Goal: Information Seeking & Learning: Learn about a topic

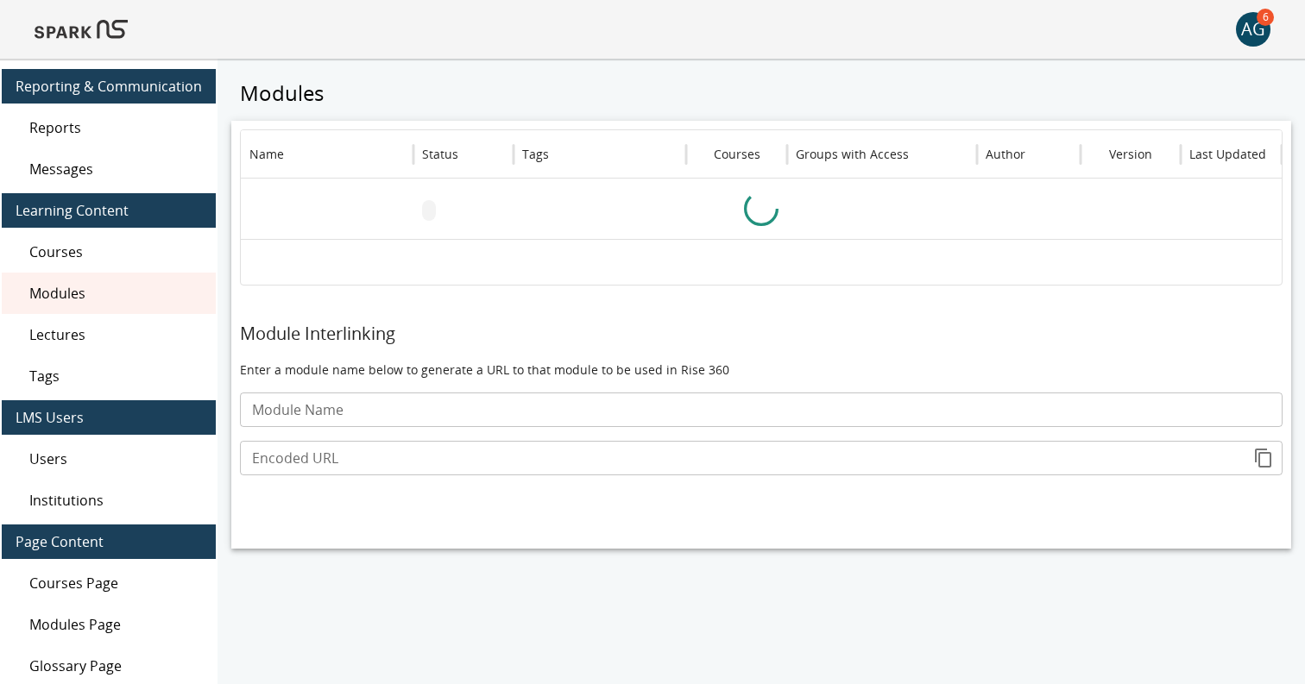
click at [77, 38] on img at bounding box center [81, 29] width 93 height 41
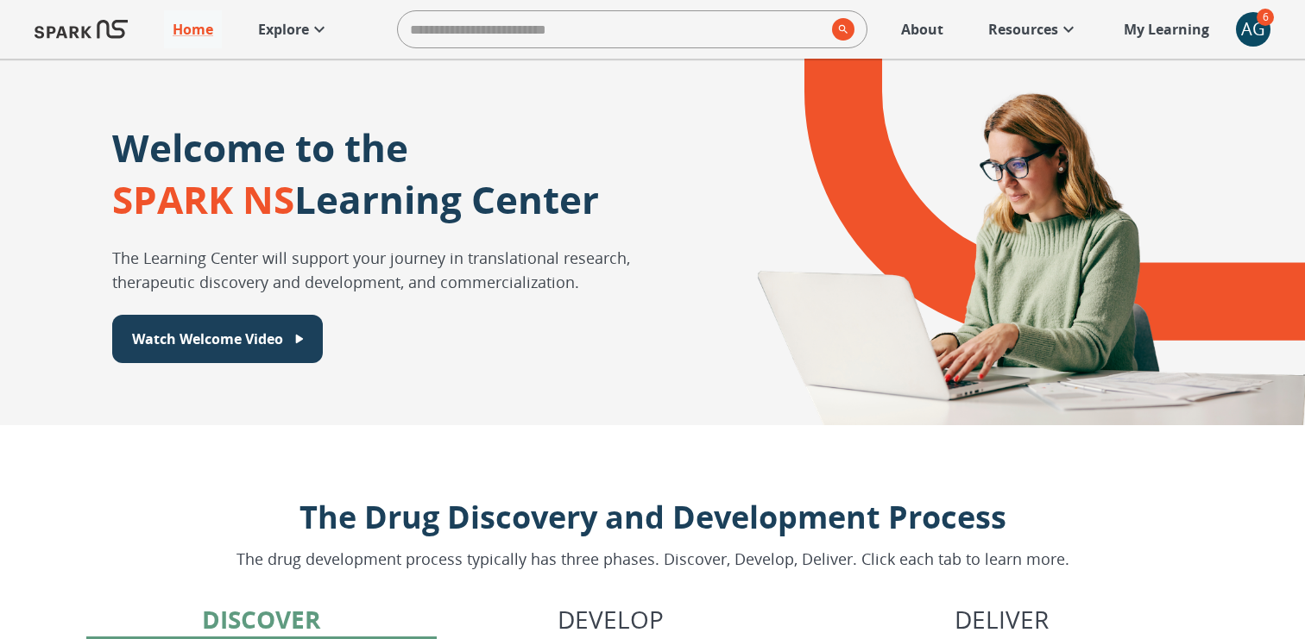
click at [275, 33] on p "Explore" at bounding box center [283, 29] width 51 height 21
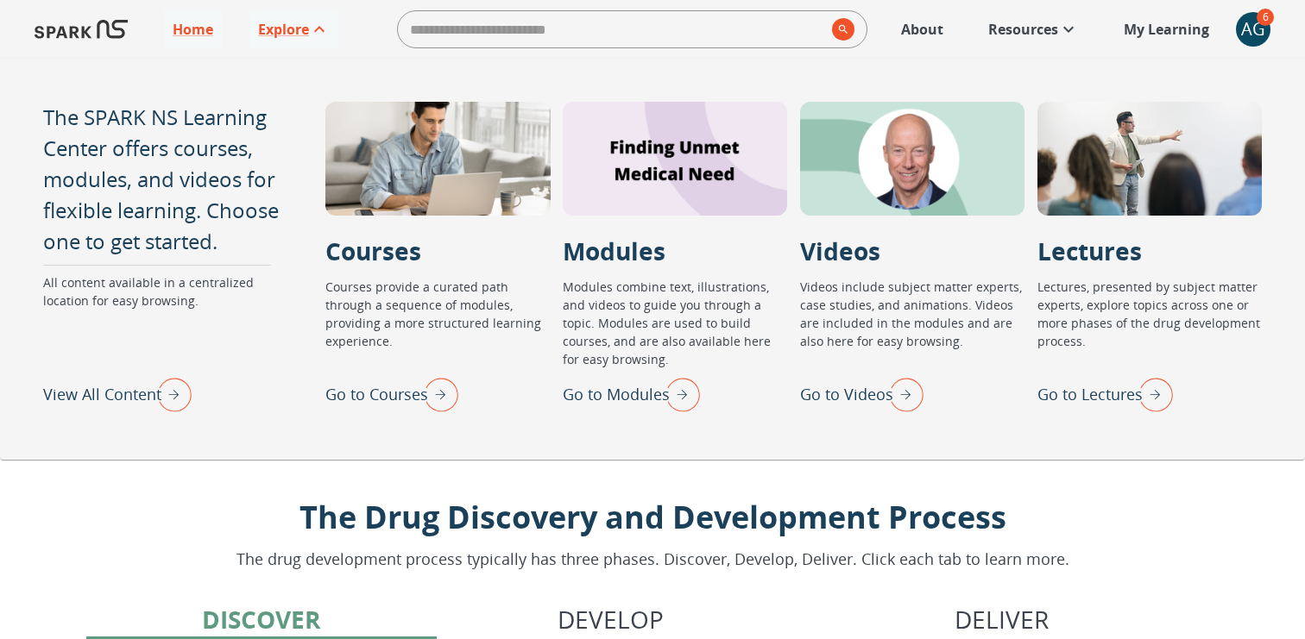
click at [1113, 398] on p "Go to Lectures" at bounding box center [1089, 394] width 105 height 23
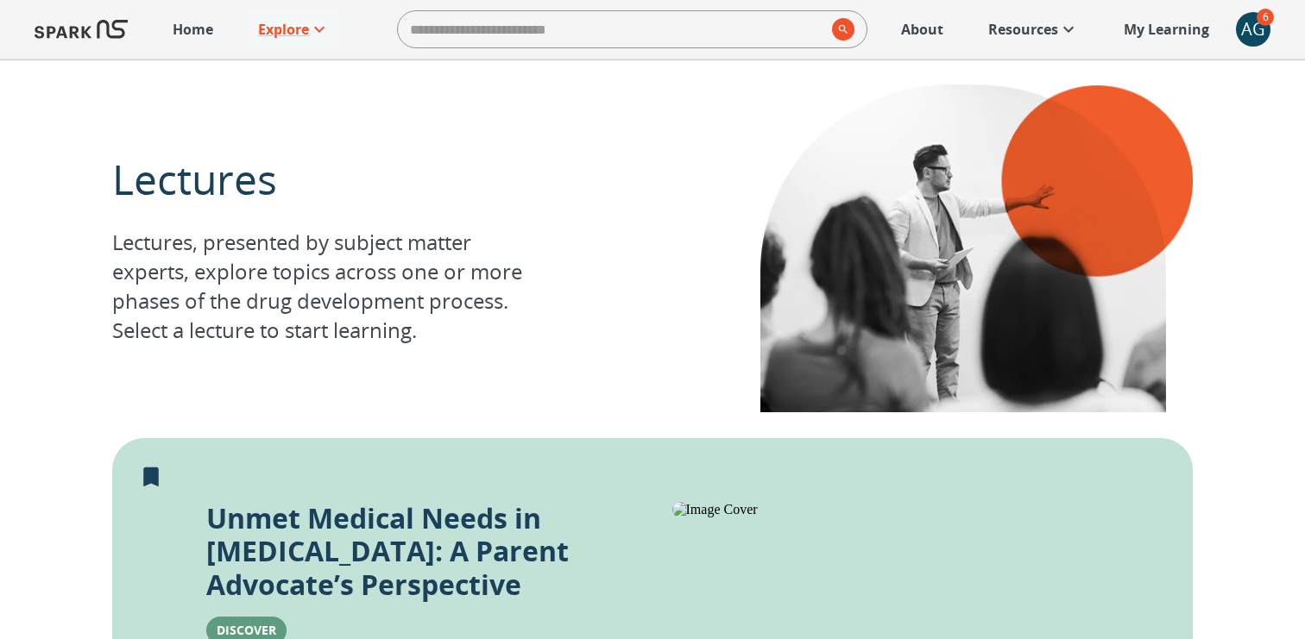
click at [98, 35] on img at bounding box center [81, 29] width 93 height 41
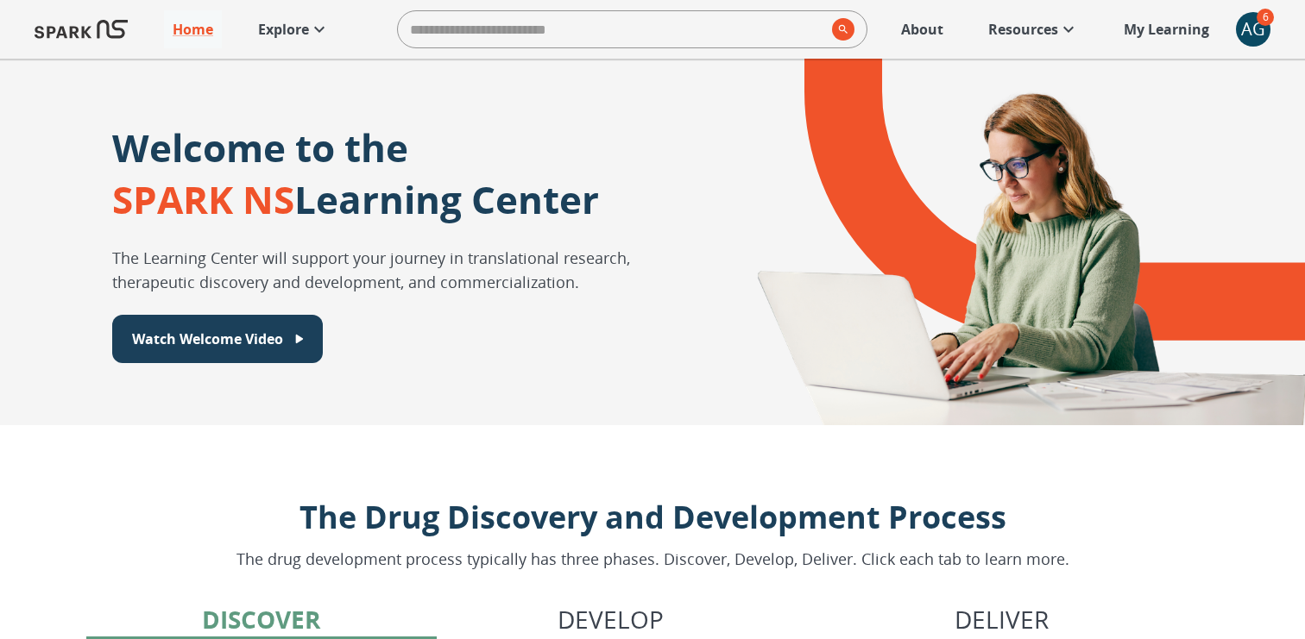
click at [917, 25] on p "About" at bounding box center [922, 29] width 42 height 21
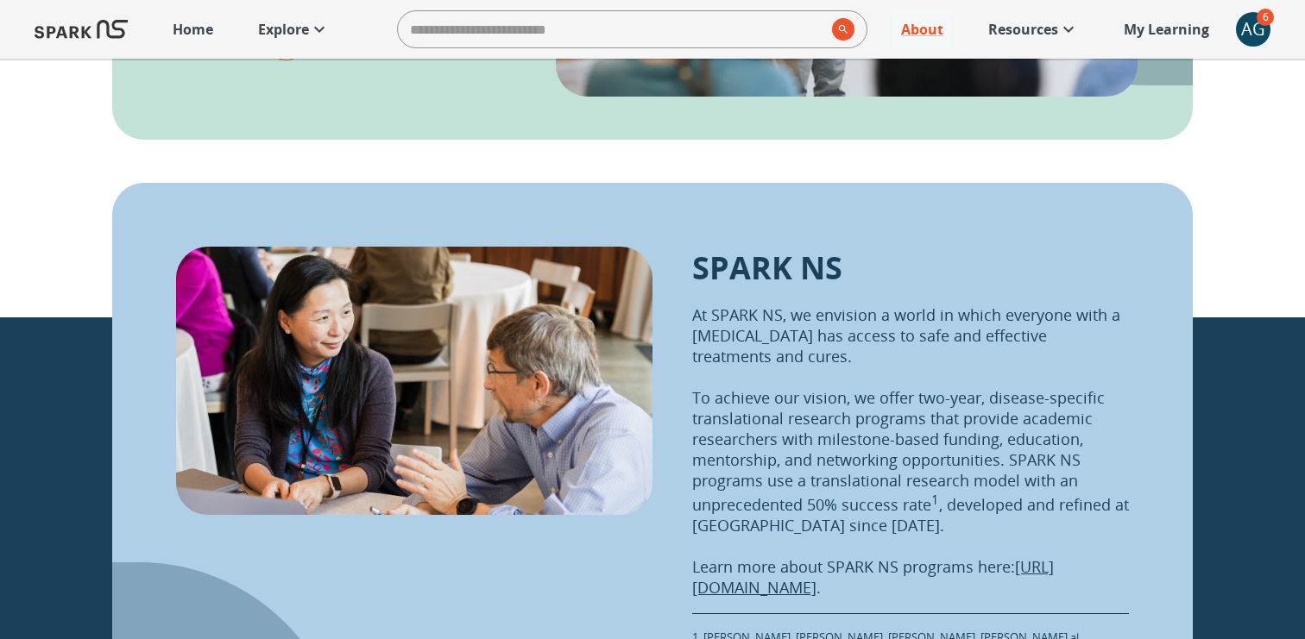
scroll to position [1880, 0]
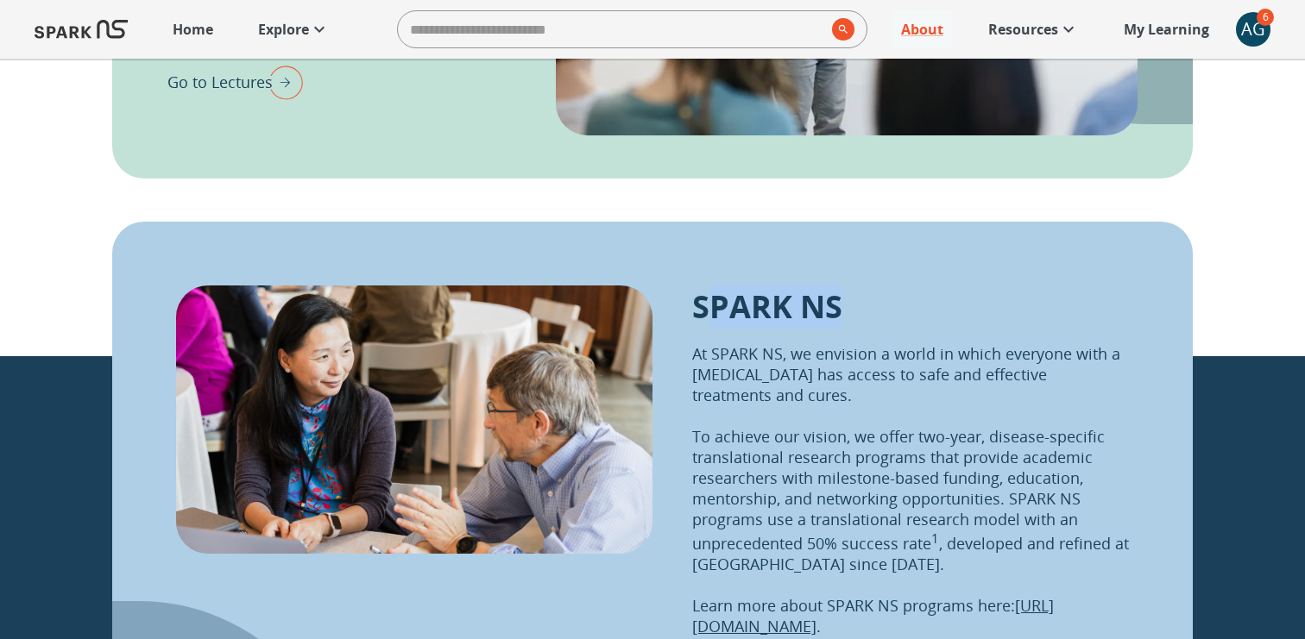
drag, startPoint x: 712, startPoint y: 308, endPoint x: 862, endPoint y: 309, distance: 150.2
click at [862, 309] on div "SPARK NS At SPARK NS, we envision a world in which everyone with a [MEDICAL_DAT…" at bounding box center [910, 501] width 437 height 430
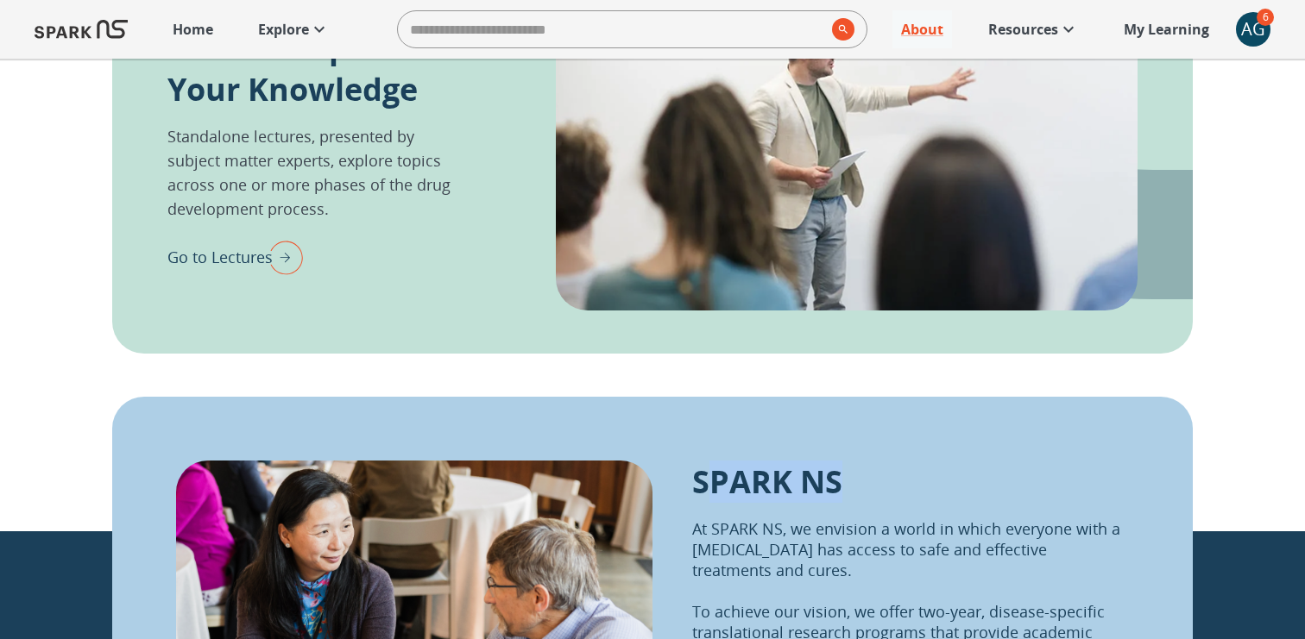
scroll to position [1613, 0]
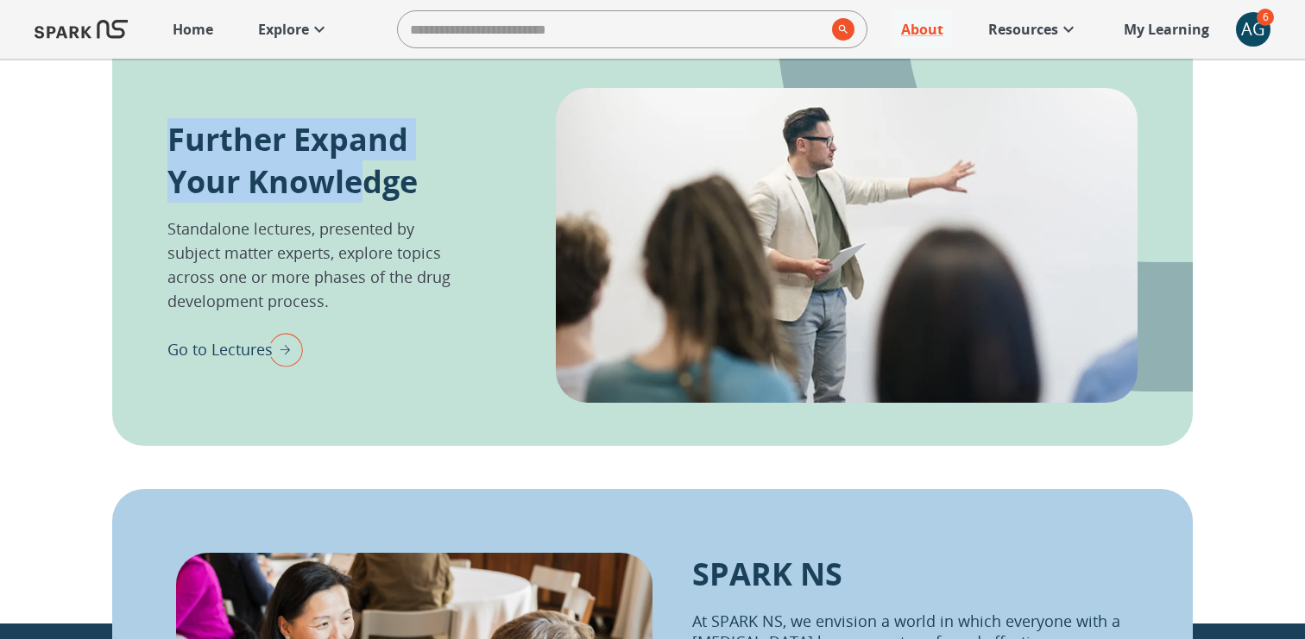
drag, startPoint x: 167, startPoint y: 152, endPoint x: 354, endPoint y: 170, distance: 188.1
click at [354, 170] on div "Further Expand Your Knowledge Standalone lectures, presented by subject matter …" at bounding box center [652, 235] width 1080 height 422
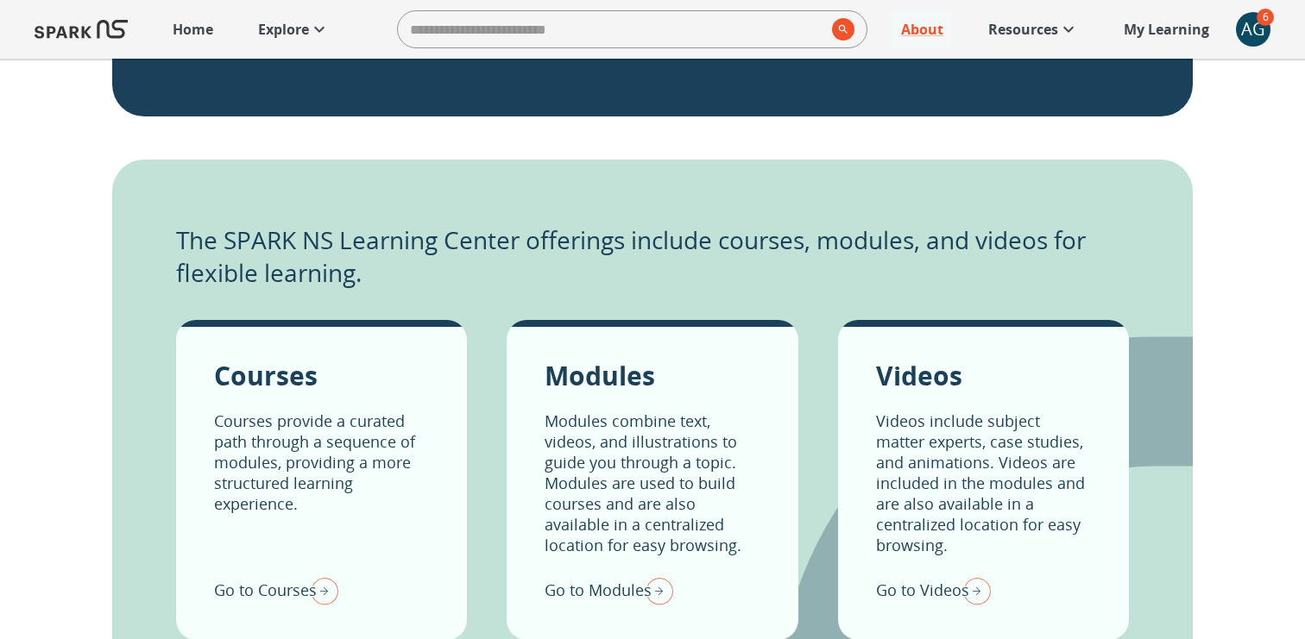
scroll to position [774, 0]
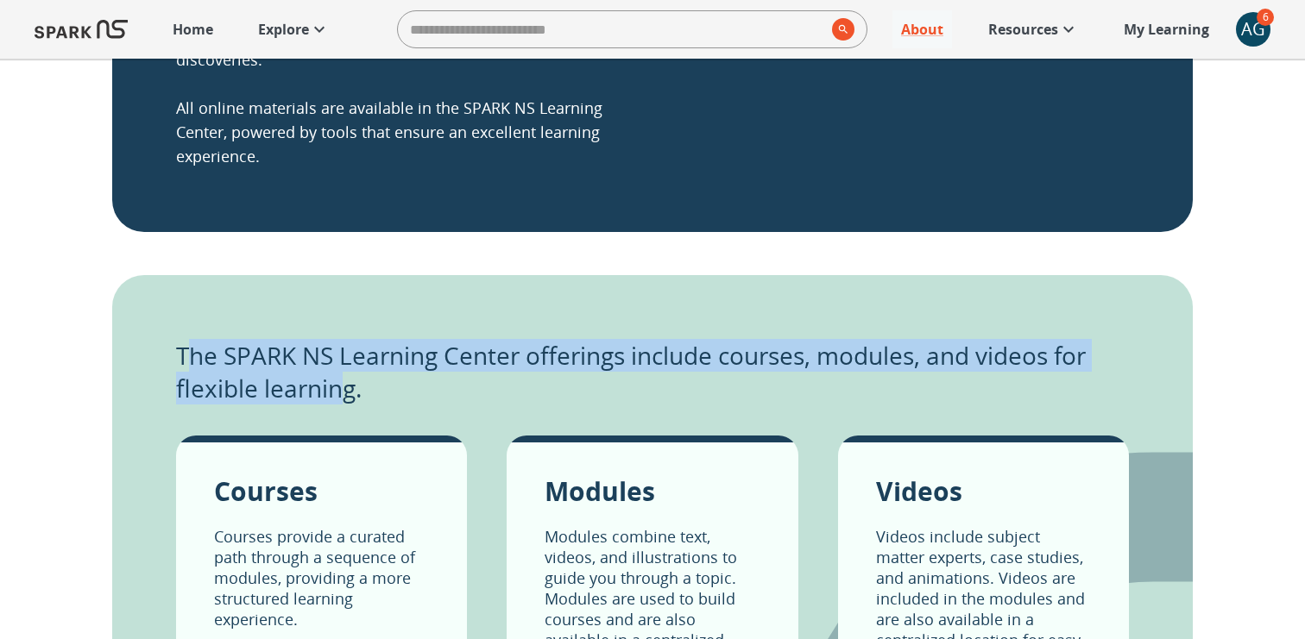
drag, startPoint x: 193, startPoint y: 365, endPoint x: 348, endPoint y: 398, distance: 157.9
click at [348, 398] on p "The SPARK NS Learning Center offerings include courses, modules, and videos for…" at bounding box center [652, 372] width 953 height 66
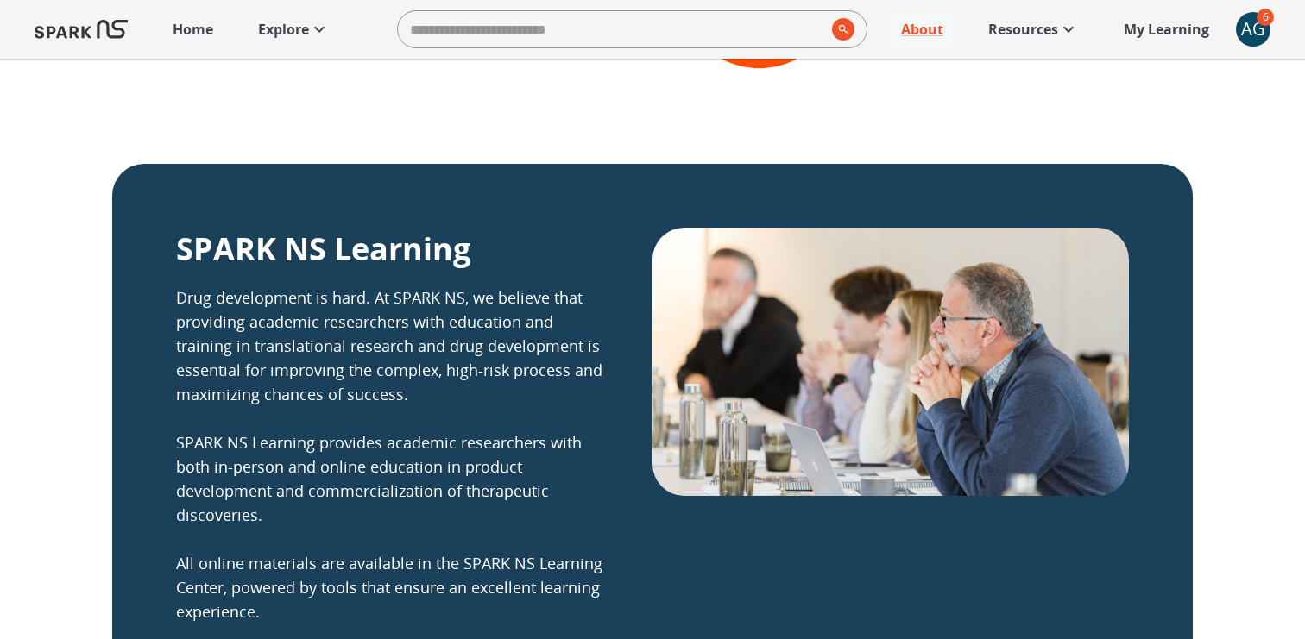
scroll to position [301, 0]
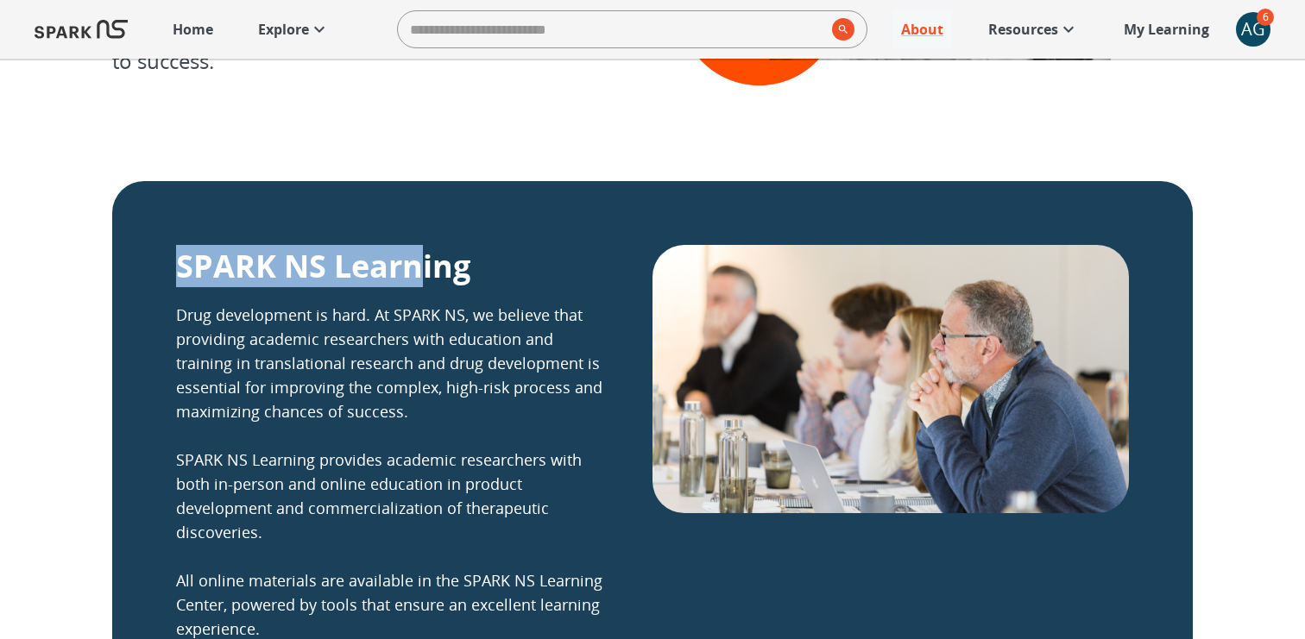
drag, startPoint x: 249, startPoint y: 242, endPoint x: 412, endPoint y: 261, distance: 164.3
click at [412, 261] on div "SPARK NS Learning Drug development is hard. At SPARK NS, we believe that provid…" at bounding box center [652, 443] width 1080 height 524
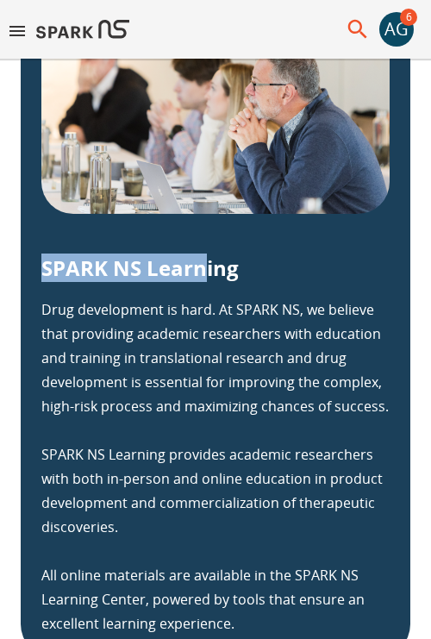
scroll to position [793, 0]
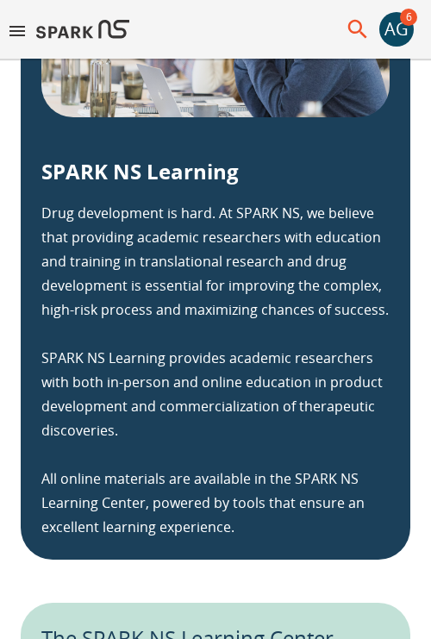
click at [142, 212] on p "Drug development is hard. At SPARK NS, we believe that providing academic resea…" at bounding box center [215, 370] width 349 height 338
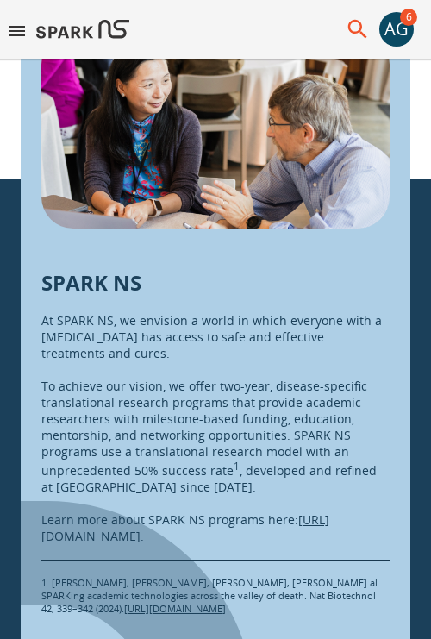
scroll to position [2767, 0]
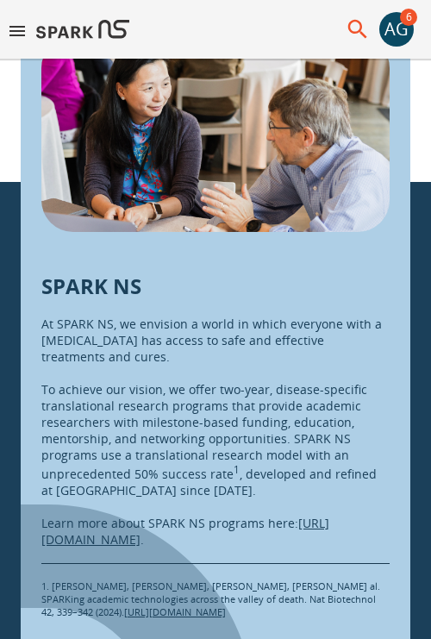
click at [93, 286] on p "SPARK NS" at bounding box center [91, 286] width 100 height 28
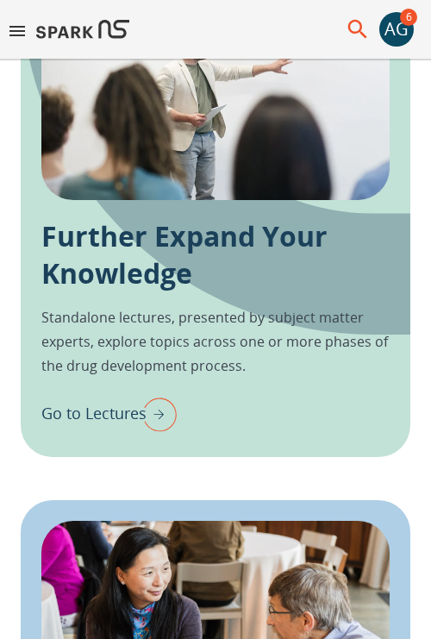
scroll to position [2227, 0]
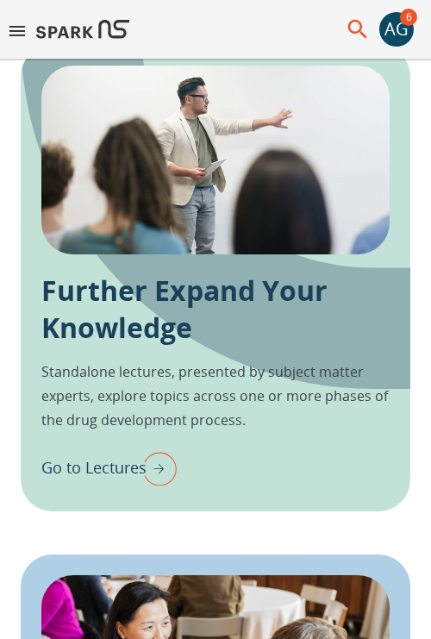
drag, startPoint x: 93, startPoint y: 286, endPoint x: 201, endPoint y: 293, distance: 108.1
click at [201, 293] on p "Further Expand Your Knowledge" at bounding box center [215, 309] width 349 height 74
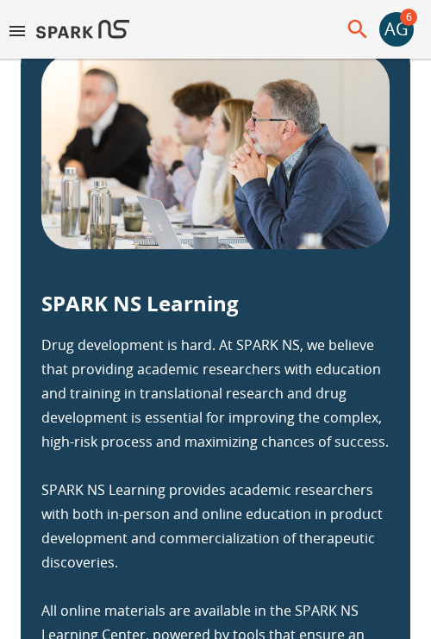
scroll to position [624, 0]
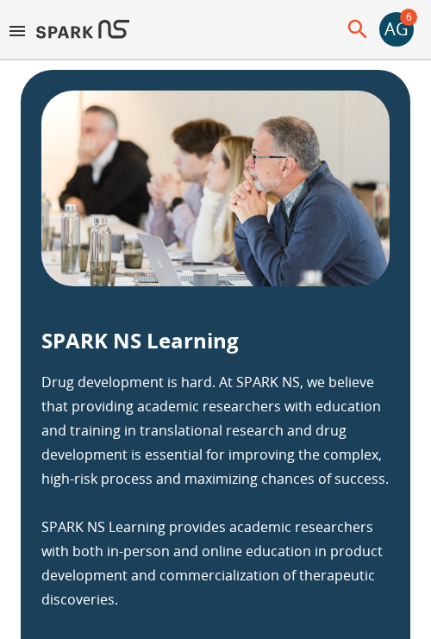
click at [98, 341] on p "SPARK NS Learning" at bounding box center [140, 340] width 198 height 28
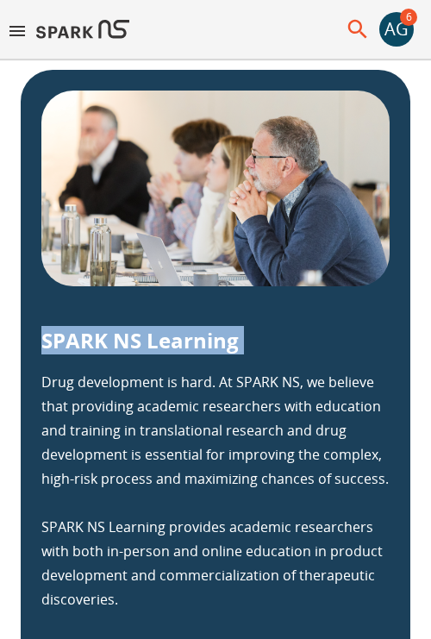
click at [98, 341] on p "SPARK NS Learning" at bounding box center [140, 340] width 198 height 28
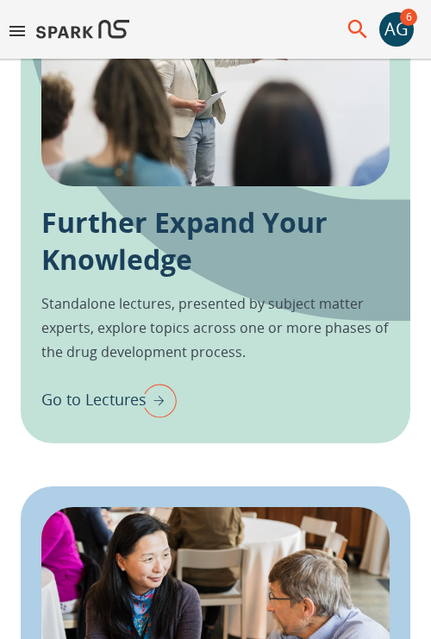
scroll to position [2310, 0]
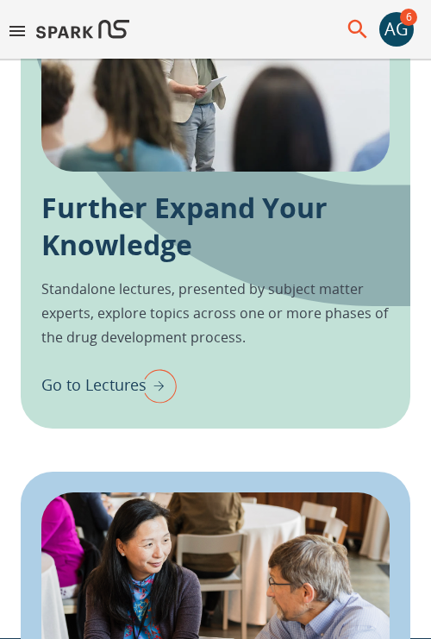
click at [108, 222] on p "Further Expand Your Knowledge" at bounding box center [215, 226] width 349 height 74
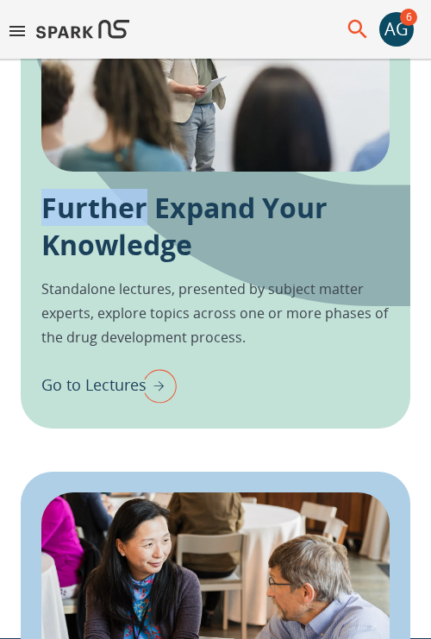
click at [108, 222] on p "Further Expand Your Knowledge" at bounding box center [215, 226] width 349 height 74
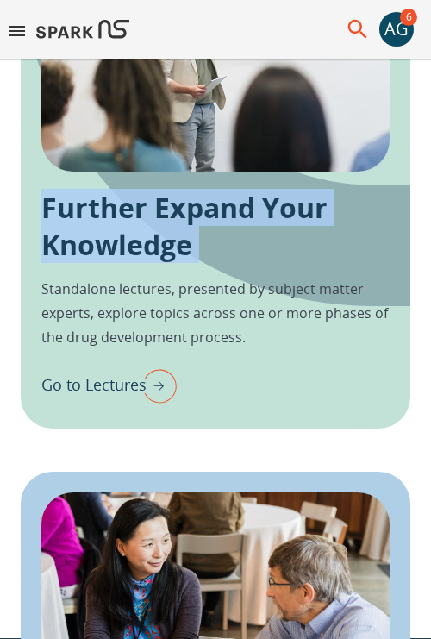
click at [108, 222] on p "Further Expand Your Knowledge" at bounding box center [215, 226] width 349 height 74
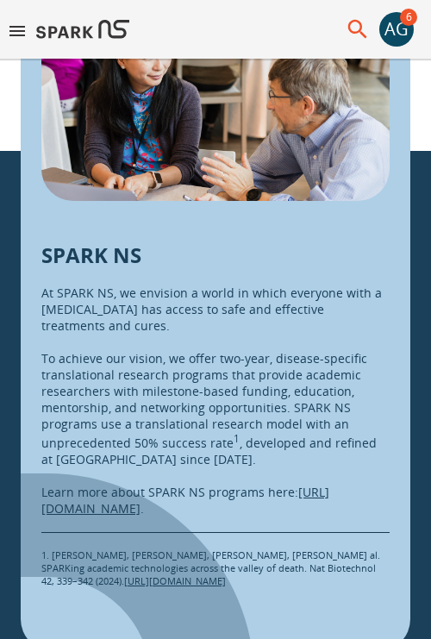
scroll to position [2865, 0]
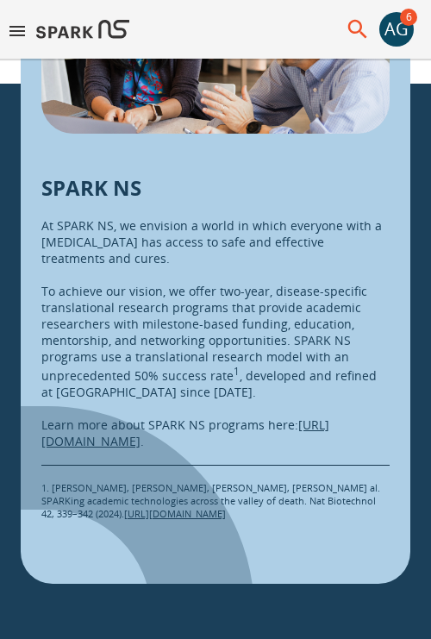
click at [93, 192] on p "SPARK NS" at bounding box center [91, 187] width 100 height 28
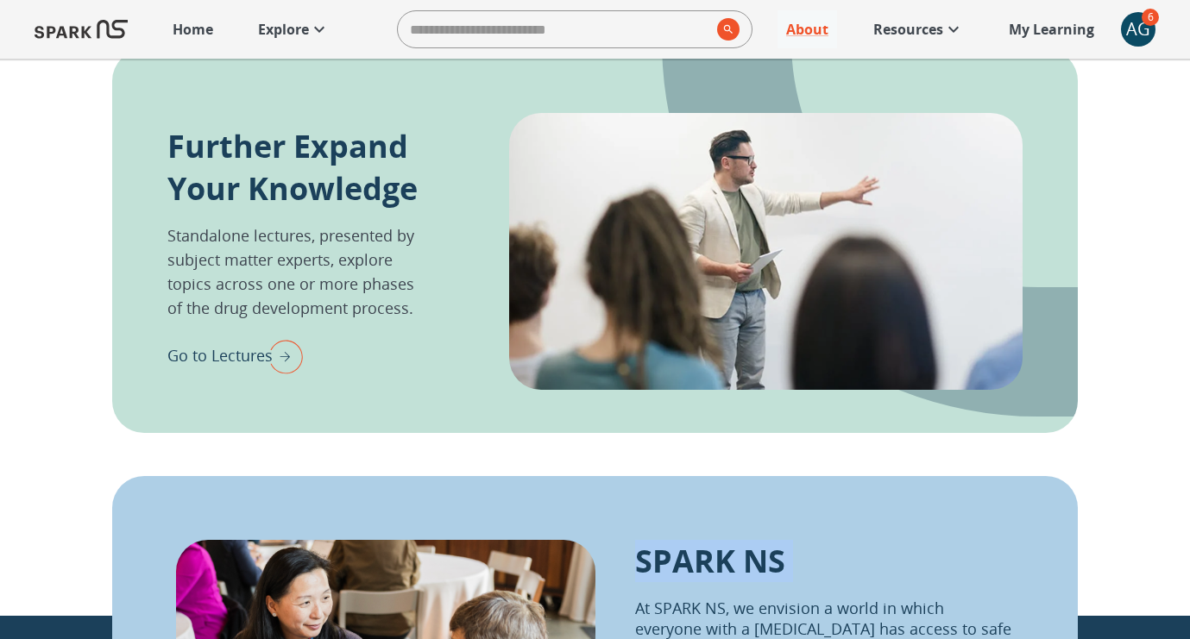
scroll to position [1600, 0]
click at [701, 550] on p "SPARK NS" at bounding box center [710, 562] width 150 height 42
click at [276, 157] on p "Further Expand Your Knowledge" at bounding box center [294, 168] width 255 height 85
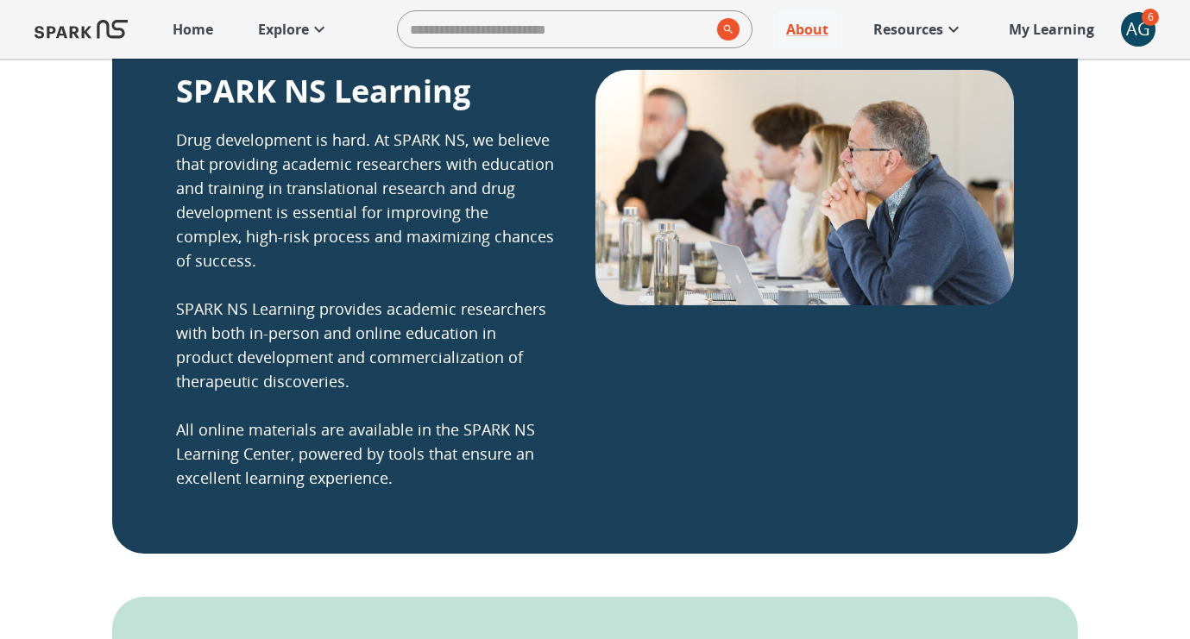
scroll to position [421, 0]
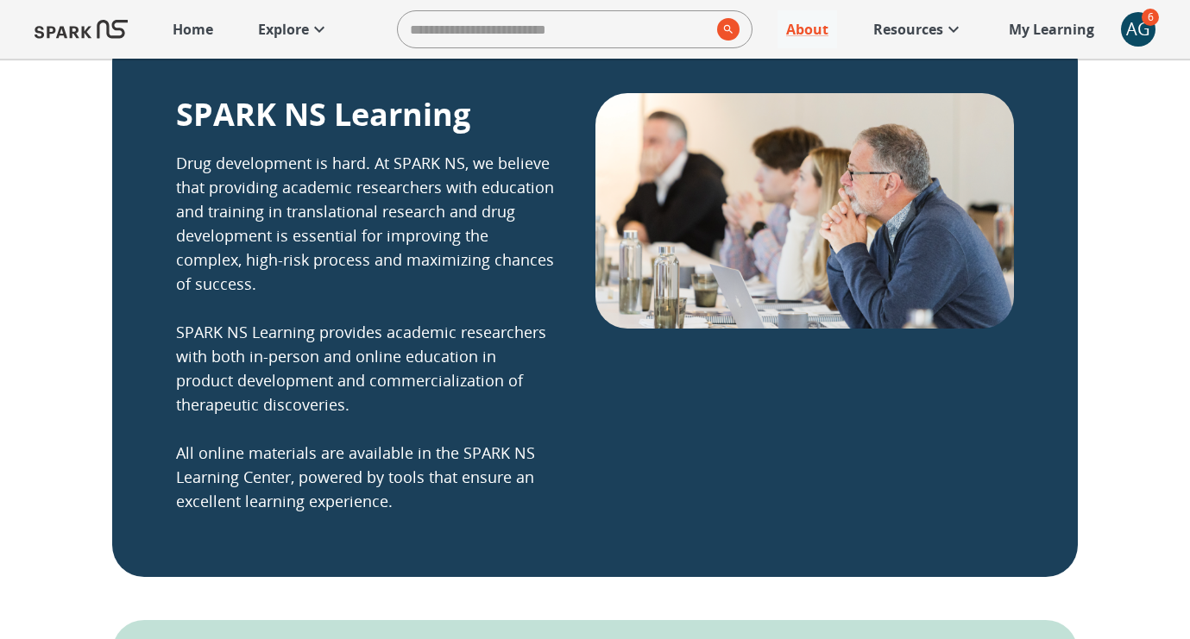
click at [270, 127] on p "SPARK NS Learning" at bounding box center [323, 114] width 294 height 42
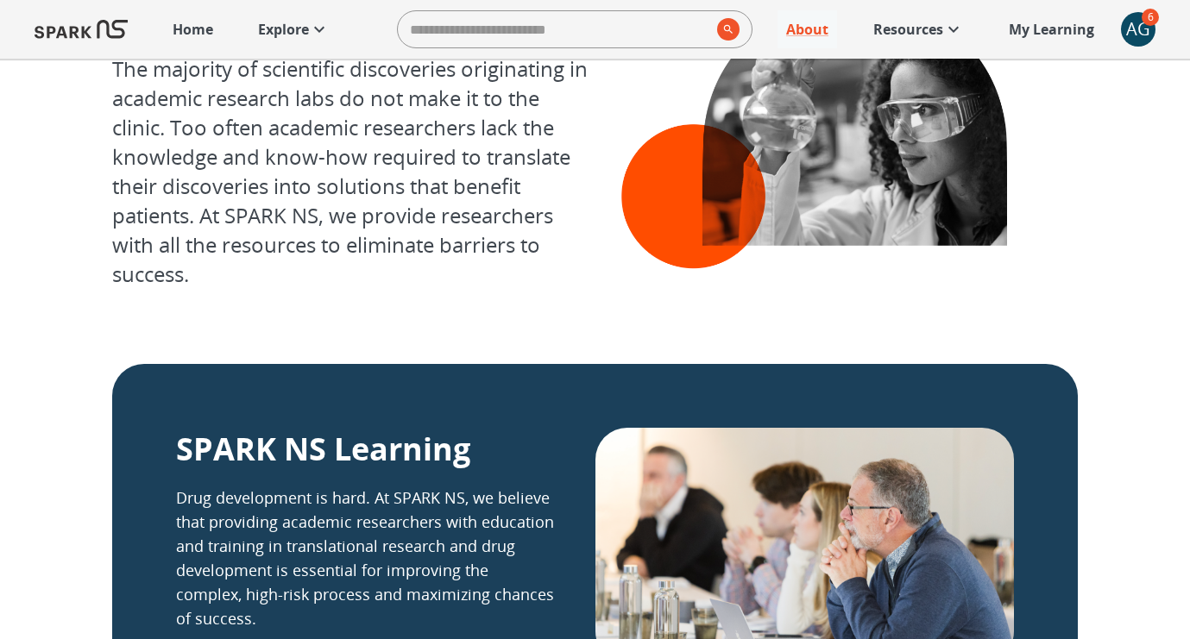
scroll to position [96, 0]
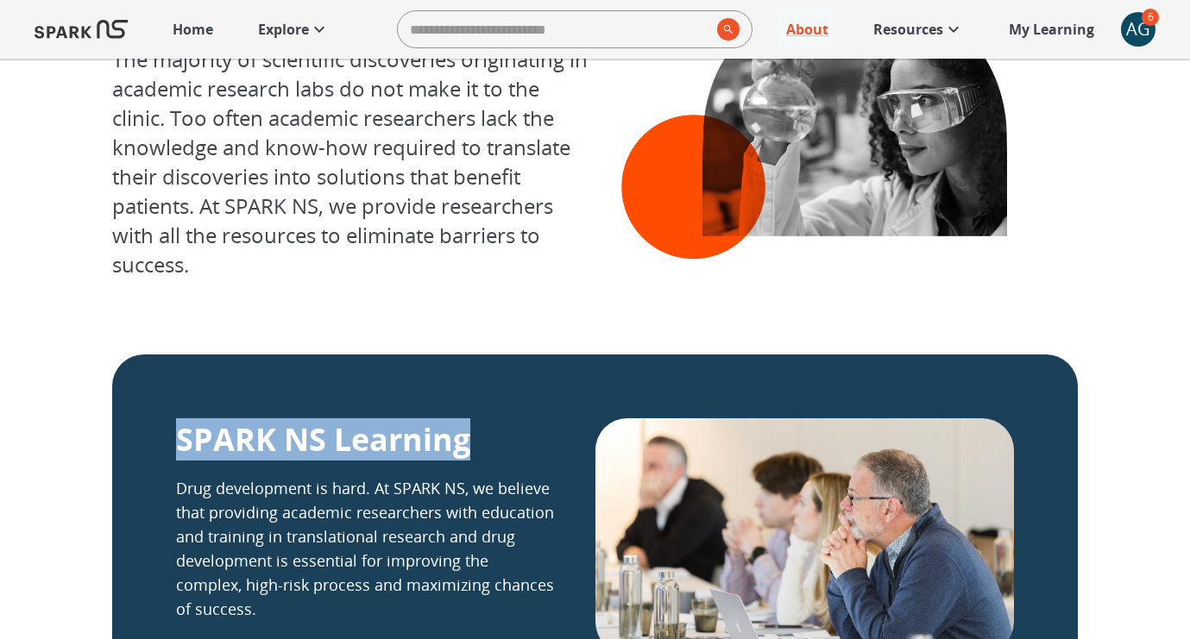
drag, startPoint x: 181, startPoint y: 440, endPoint x: 466, endPoint y: 449, distance: 284.9
click at [466, 449] on p "SPARK NS Learning" at bounding box center [323, 440] width 294 height 42
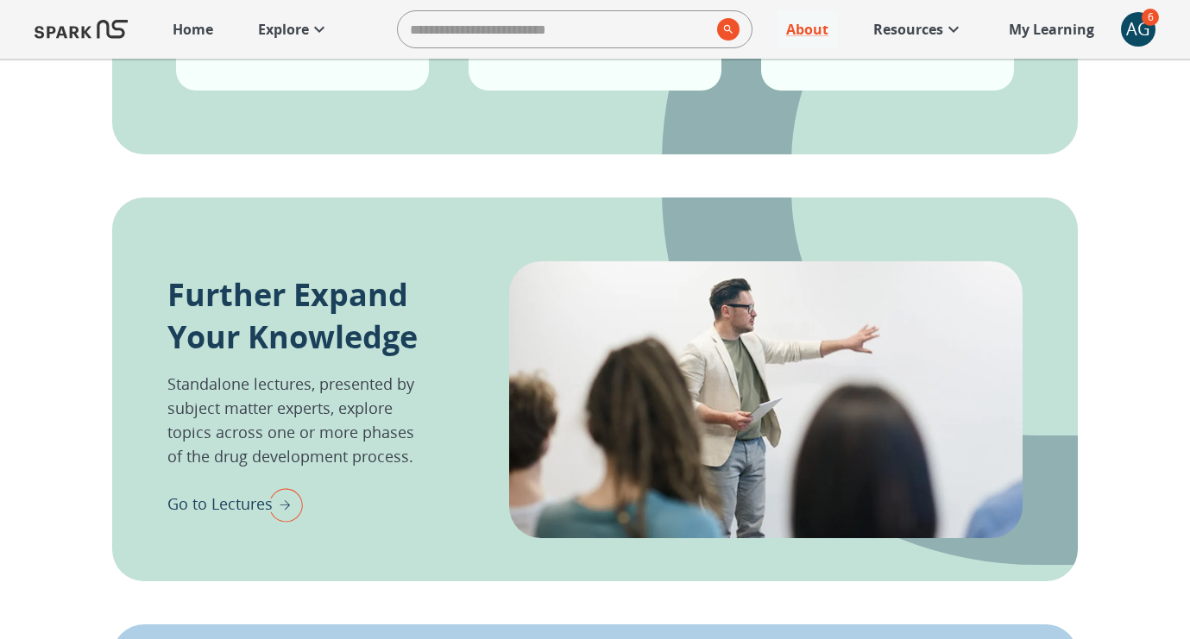
scroll to position [1462, 0]
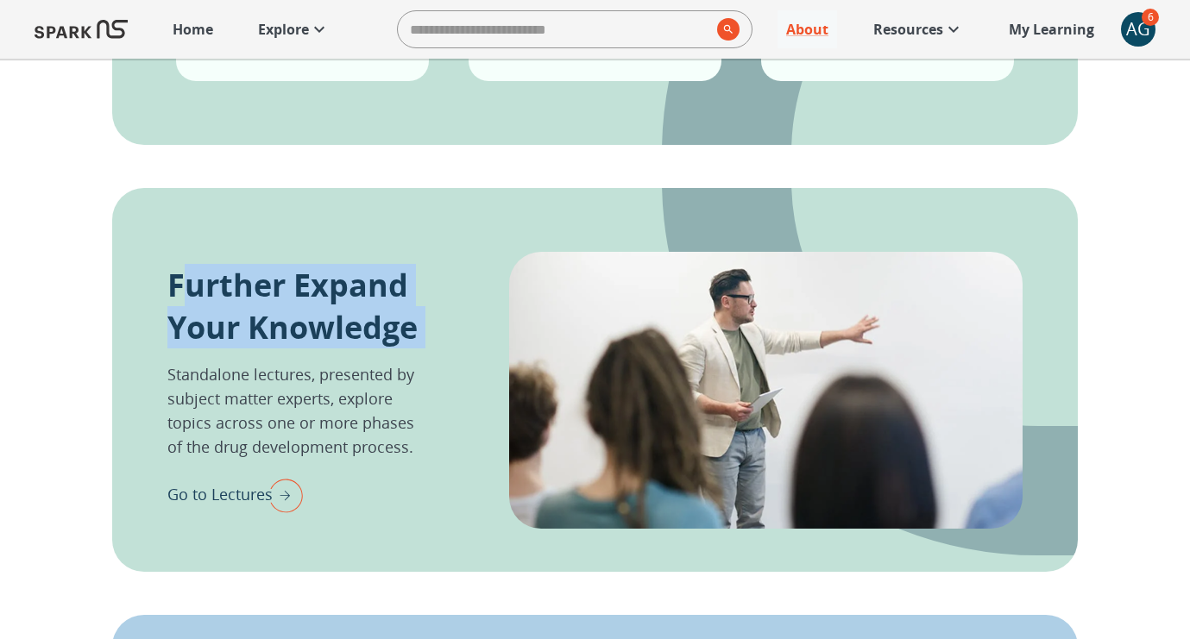
drag, startPoint x: 206, startPoint y: 289, endPoint x: 429, endPoint y: 359, distance: 233.4
click at [429, 359] on div "Further Expand Your Knowledge Standalone lectures, presented by subject matter …" at bounding box center [594, 391] width 855 height 278
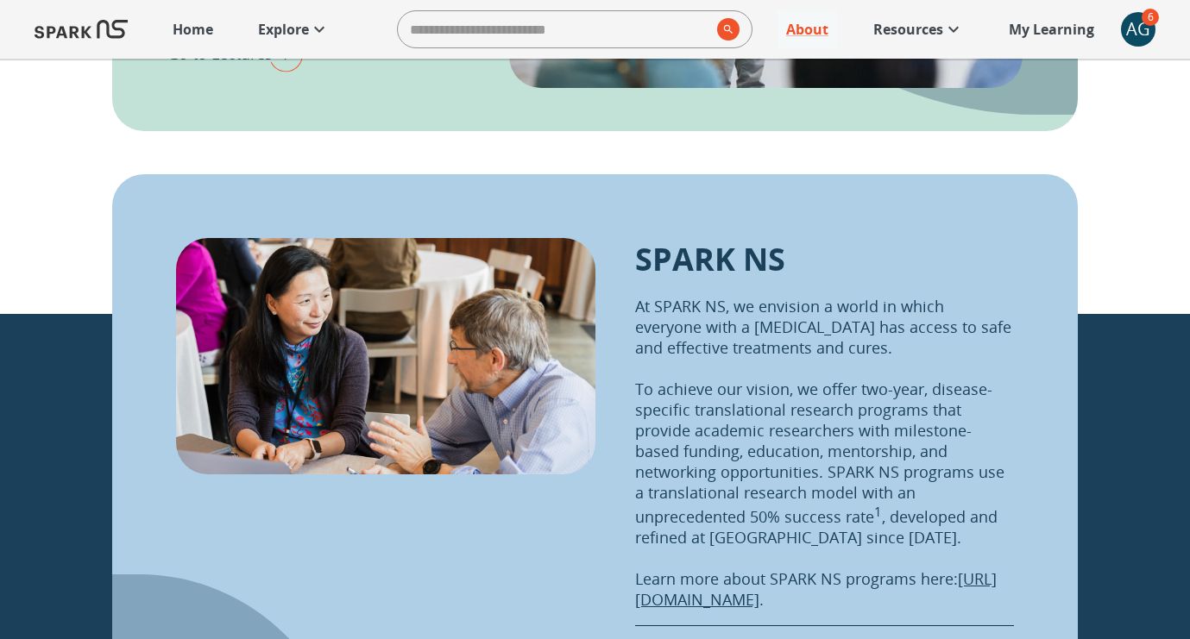
scroll to position [1931, 0]
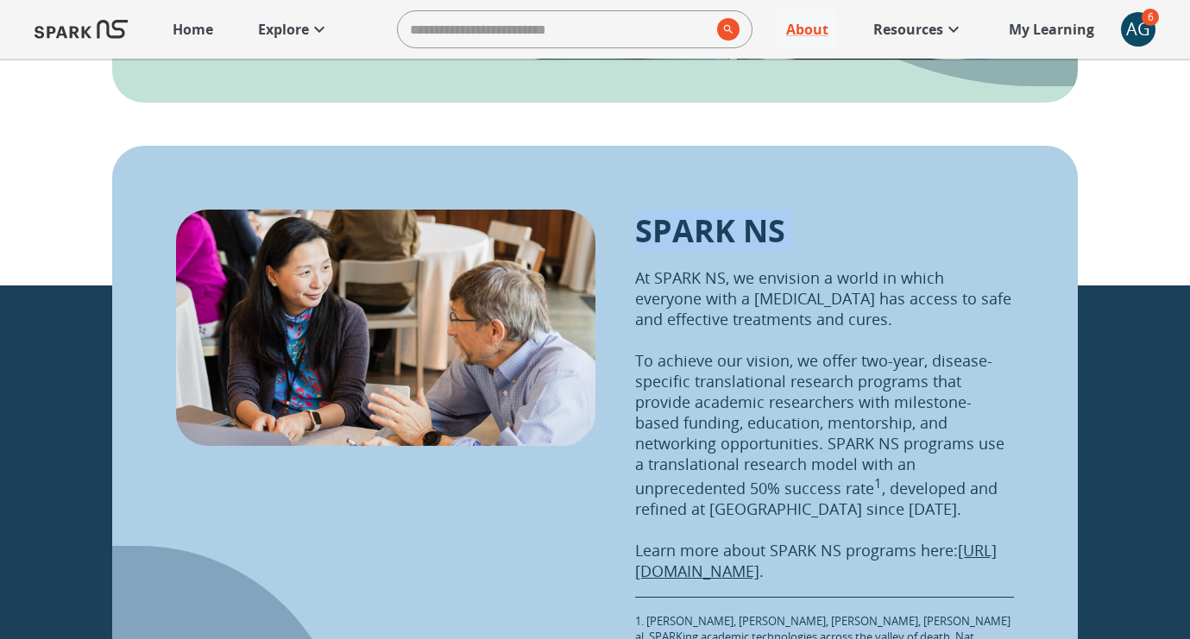
drag, startPoint x: 633, startPoint y: 233, endPoint x: 845, endPoint y: 247, distance: 211.9
click at [845, 247] on div "SPARK NS At SPARK NS, we envision a world in which everyone with a [MEDICAL_DAT…" at bounding box center [595, 413] width 966 height 535
click at [1059, 195] on div "SPARK NS At SPARK NS, we envision a world in which everyone with a [MEDICAL_DAT…" at bounding box center [595, 413] width 966 height 535
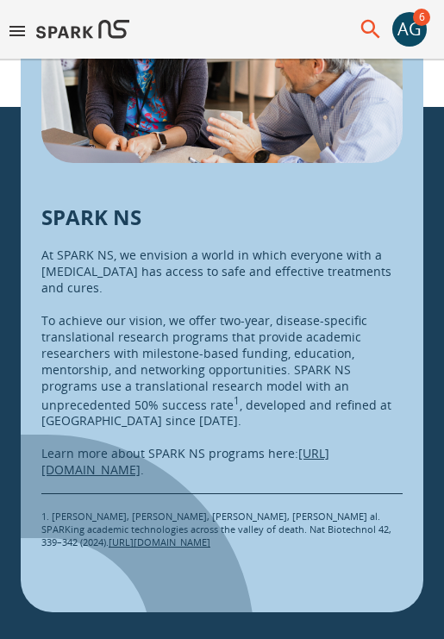
scroll to position [2872, 0]
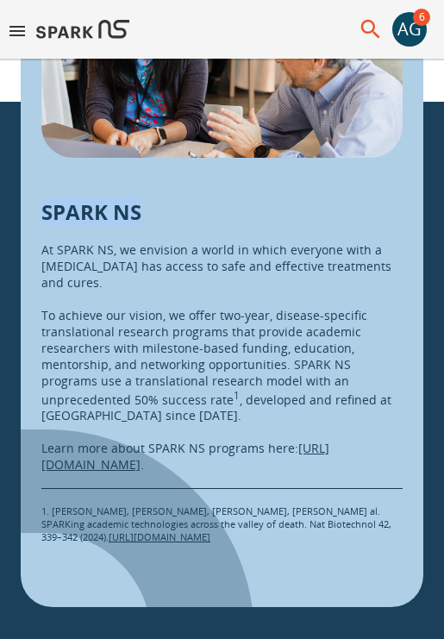
drag, startPoint x: 46, startPoint y: 208, endPoint x: 170, endPoint y: 206, distance: 124.3
click at [170, 206] on div "SPARK NS At SPARK NS, we envision a world in which everyone with a [MEDICAL_DAT…" at bounding box center [222, 371] width 362 height 347
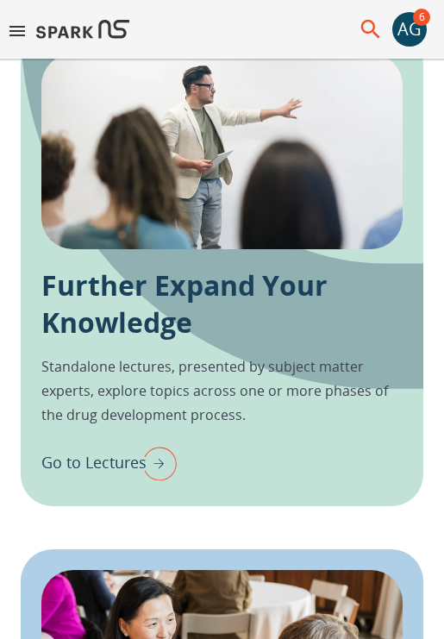
scroll to position [2160, 0]
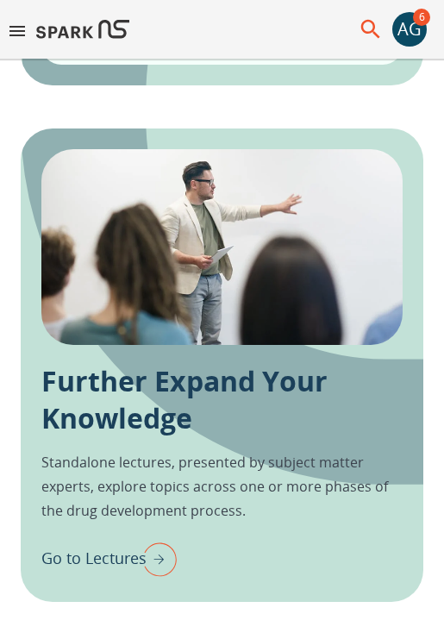
click at [40, 378] on div "Further Expand Your Knowledge Standalone lectures, presented by subject matter …" at bounding box center [222, 366] width 403 height 474
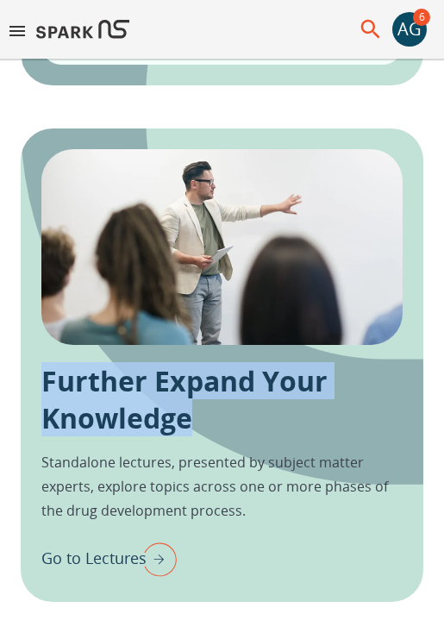
drag, startPoint x: 40, startPoint y: 376, endPoint x: 205, endPoint y: 436, distance: 175.2
click at [205, 436] on div "Further Expand Your Knowledge Standalone lectures, presented by subject matter …" at bounding box center [222, 366] width 403 height 474
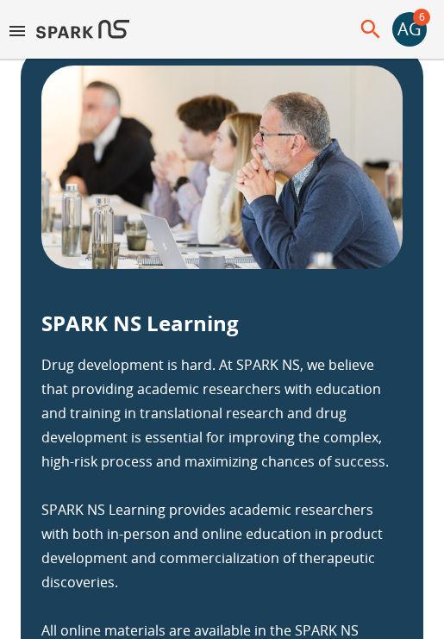
scroll to position [635, 0]
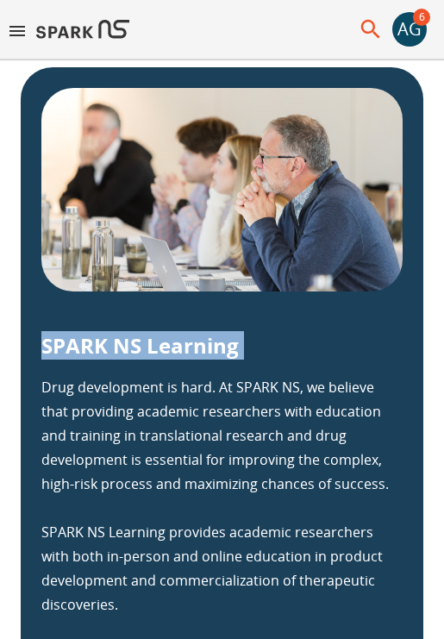
drag, startPoint x: 42, startPoint y: 342, endPoint x: 266, endPoint y: 357, distance: 224.0
click at [266, 357] on div "SPARK NS Learning Drug development is hard. At SPARK NS, we believe that provid…" at bounding box center [222, 522] width 362 height 382
click at [264, 359] on div "SPARK NS Learning Drug development is hard. At SPARK NS, we believe that provid…" at bounding box center [222, 522] width 362 height 382
drag, startPoint x: 44, startPoint y: 344, endPoint x: 233, endPoint y: 345, distance: 189.0
click at [233, 345] on p "SPARK NS Learning" at bounding box center [140, 345] width 198 height 28
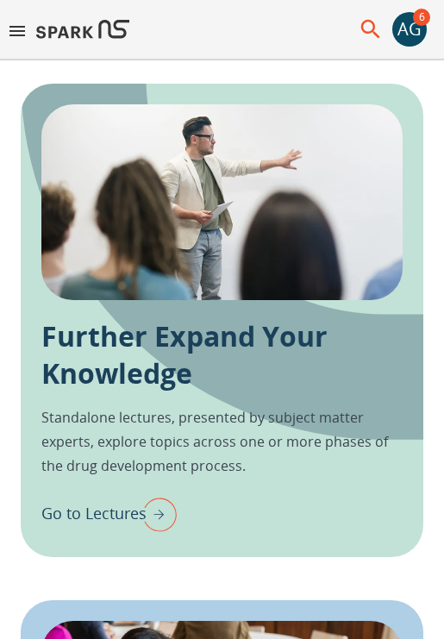
scroll to position [2210, 0]
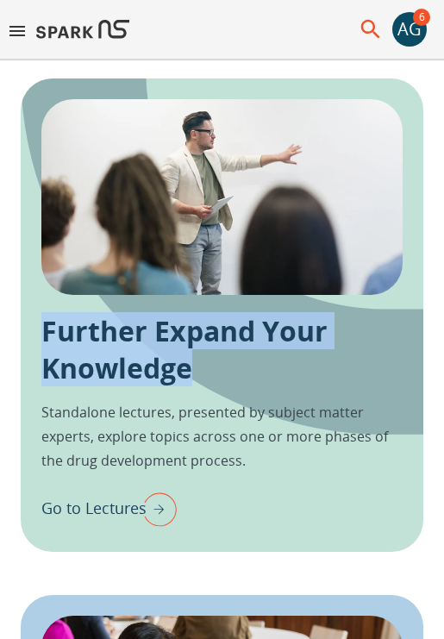
drag, startPoint x: 44, startPoint y: 323, endPoint x: 224, endPoint y: 374, distance: 187.4
click at [224, 374] on p "Further Expand Your Knowledge" at bounding box center [222, 349] width 362 height 74
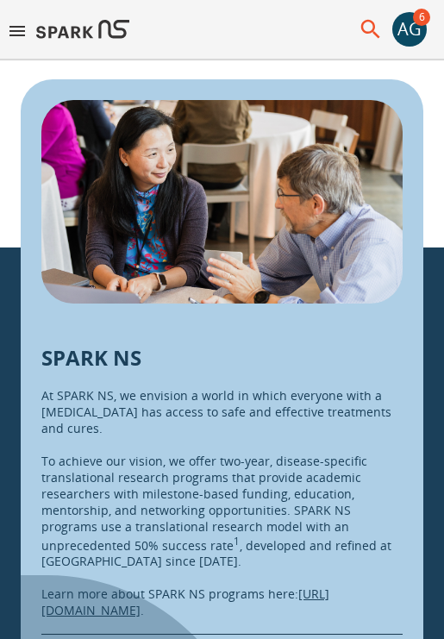
scroll to position [2795, 0]
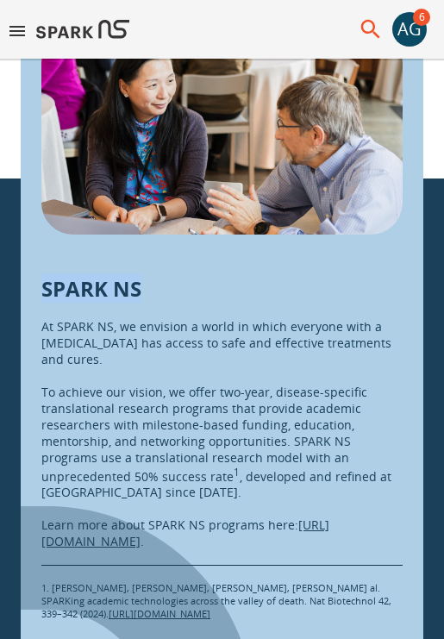
drag, startPoint x: 40, startPoint y: 284, endPoint x: 139, endPoint y: 296, distance: 100.0
click at [139, 296] on div "SPARK NS At SPARK NS, we envision a world in which everyone with a [MEDICAL_DAT…" at bounding box center [222, 325] width 403 height 631
